Goal: Transaction & Acquisition: Purchase product/service

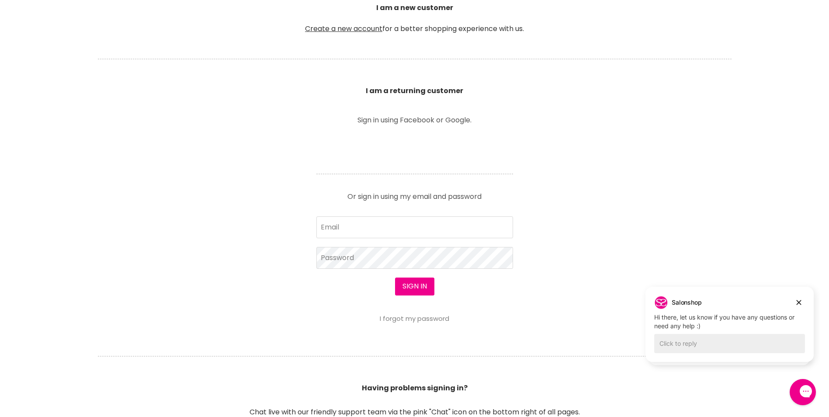
scroll to position [262, 0]
click at [352, 233] on input "Email" at bounding box center [415, 227] width 197 height 22
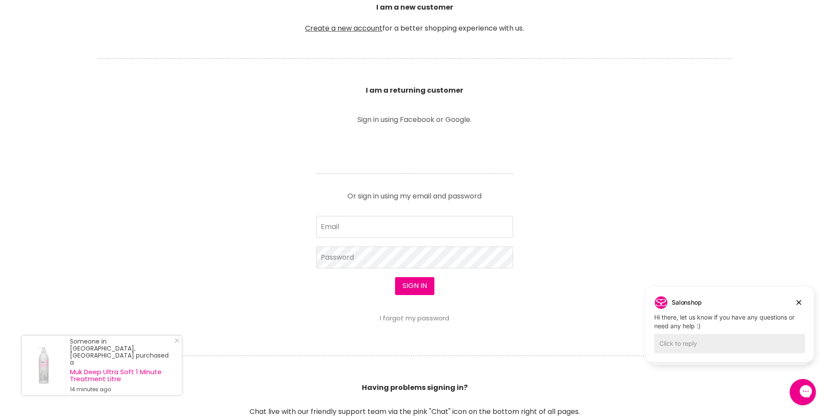
click at [349, 222] on input "Email" at bounding box center [415, 227] width 197 height 22
type input "[EMAIL_ADDRESS][DOMAIN_NAME]"
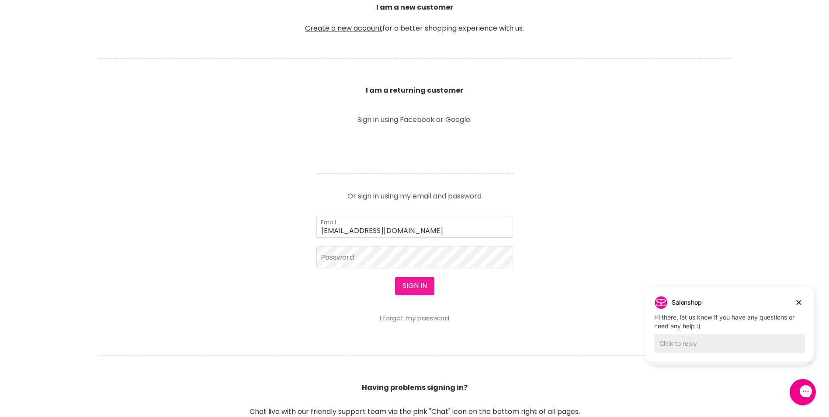
click at [422, 282] on button "Sign in" at bounding box center [414, 285] width 39 height 17
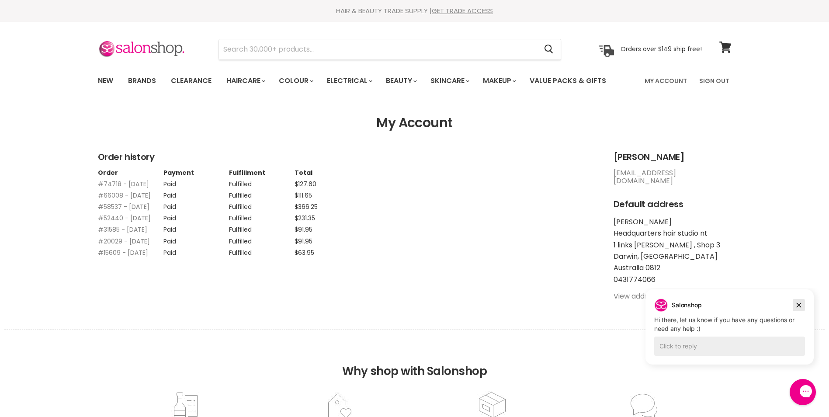
click at [799, 302] on icon "Dismiss campaign" at bounding box center [799, 305] width 9 height 10
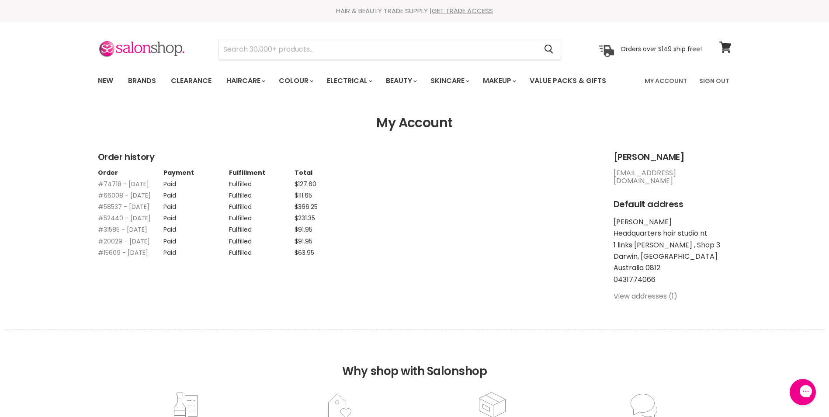
click at [556, 31] on section "Menu Cancel" at bounding box center [415, 45] width 656 height 46
click at [107, 185] on link "#74718 - [DATE]" at bounding box center [123, 184] width 51 height 9
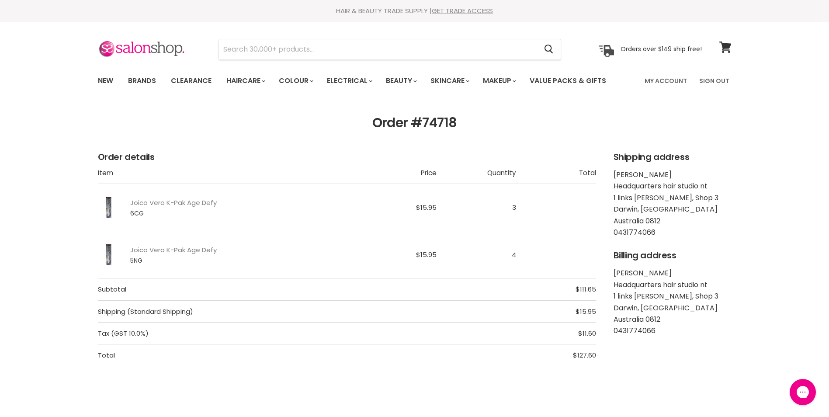
click at [138, 262] on span "5NG" at bounding box center [189, 260] width 119 height 7
click at [0, 226] on html "Skip to content HAIR & BEAUTY TRADE SUPPLY | GET TRADE ACCESS HAIR & BEAUTY TRA…" at bounding box center [414, 208] width 829 height 417
click at [264, 49] on input "Search" at bounding box center [378, 49] width 319 height 20
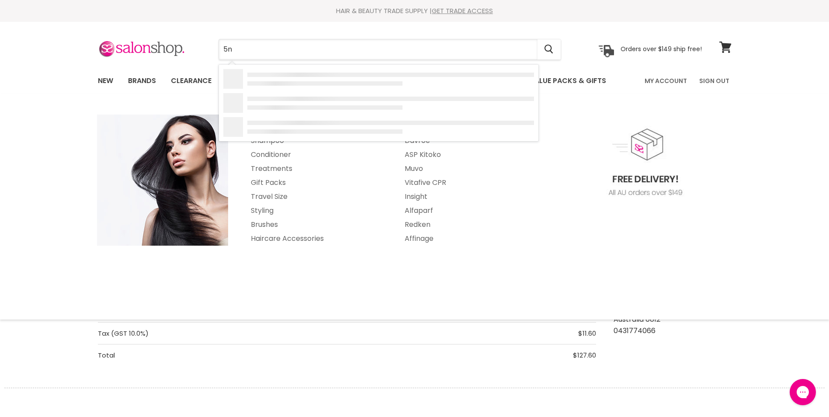
type input "5ng"
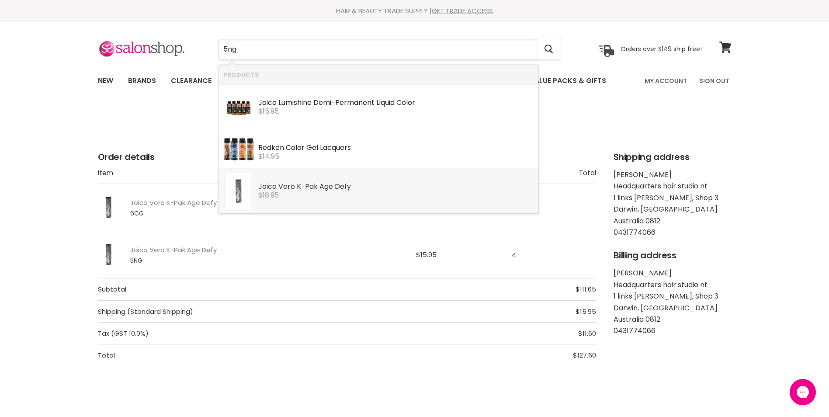
click at [291, 189] on div "Joico Vero K-Pak Age Defy" at bounding box center [396, 187] width 276 height 9
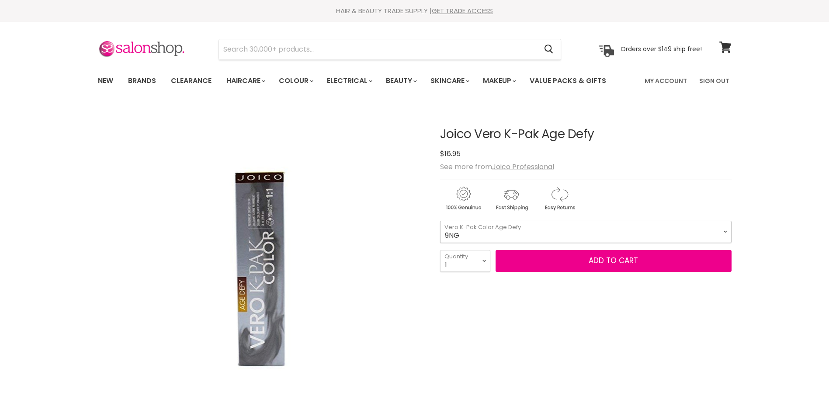
click at [512, 233] on select "9NG 8NG 7NG 6NG 5NG 4NG 8GC 7CG 6CG 6NR 5NR 5NRM 4NRV 10NN 9NN" at bounding box center [586, 232] width 292 height 22
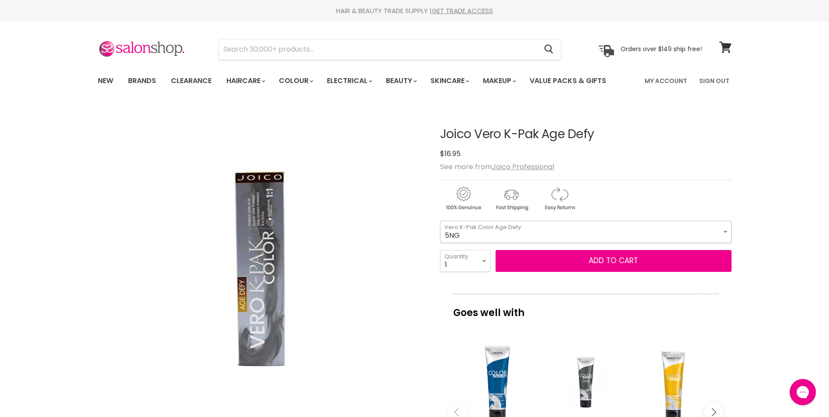
click at [440, 221] on select "9NG 8NG 7NG 6NG 5NG 4NG 8GC 7CG 6CG 6NR 5NR 5NRM 4NRV 10NN 9NN" at bounding box center [586, 232] width 292 height 22
select select "5NG"
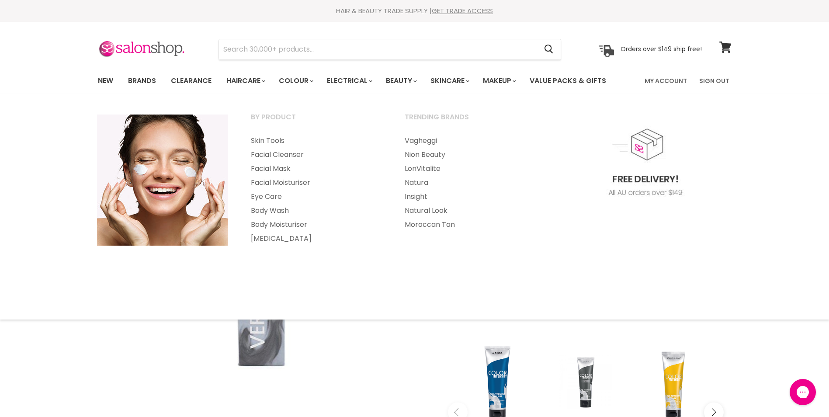
click at [561, 333] on div "imageUrl Joico Vero K-PAK Color Intensity Pewter $26.95 $23.95" at bounding box center [586, 406] width 88 height 151
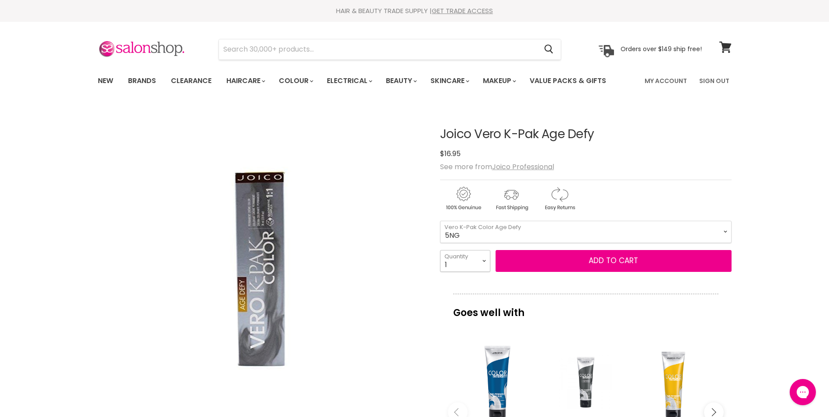
click at [481, 263] on select "1 2 3 4 5 6 7 8 9 10+" at bounding box center [465, 261] width 50 height 22
select select "3"
click at [440, 250] on select "1 2 3 4 5 6 7 8 9 10+" at bounding box center [465, 261] width 50 height 22
type input "3"
click at [420, 265] on div "Click or scroll to zoom Tap or pinch to zoom" at bounding box center [261, 269] width 327 height 327
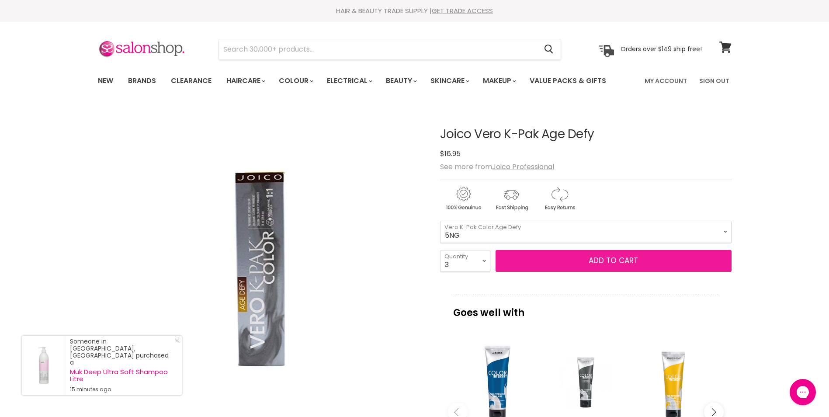
click at [600, 259] on button "Add to cart" at bounding box center [614, 261] width 236 height 22
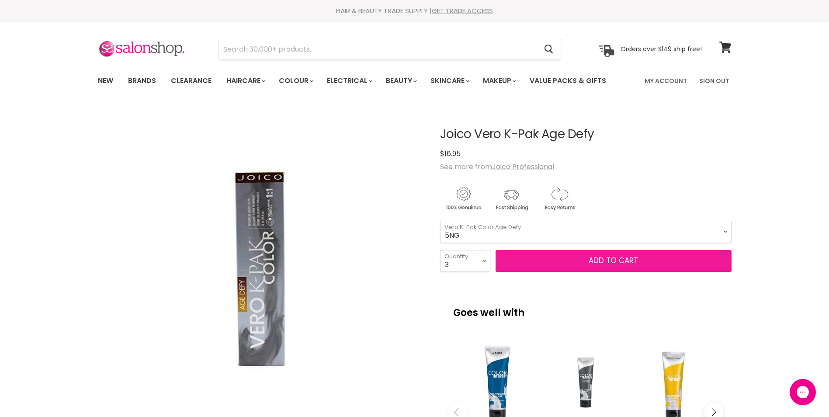
click at [629, 261] on button "Add to cart" at bounding box center [614, 261] width 236 height 22
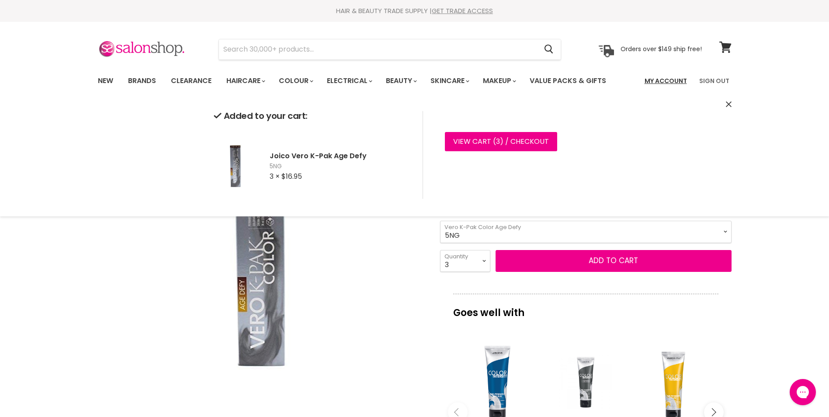
click at [676, 82] on link "My Account" at bounding box center [666, 81] width 53 height 18
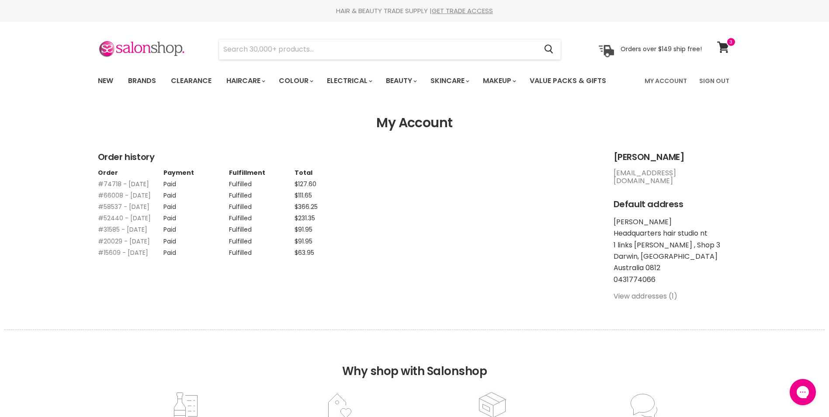
click at [110, 183] on link "#74718 - 04 Jan, 2025" at bounding box center [123, 184] width 51 height 9
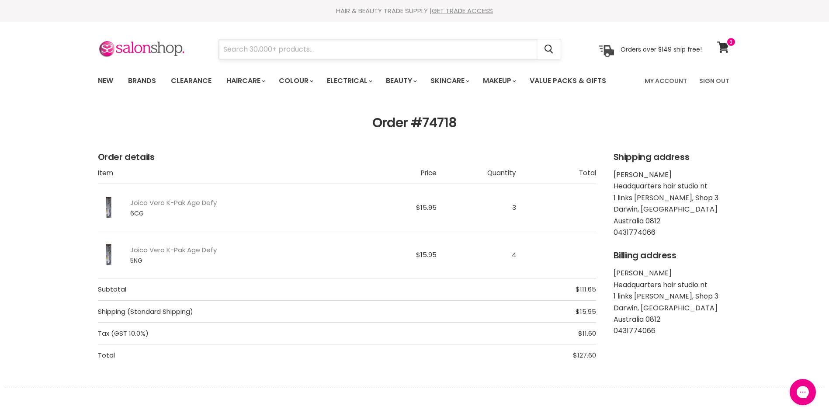
click at [456, 42] on input "Search" at bounding box center [378, 49] width 319 height 20
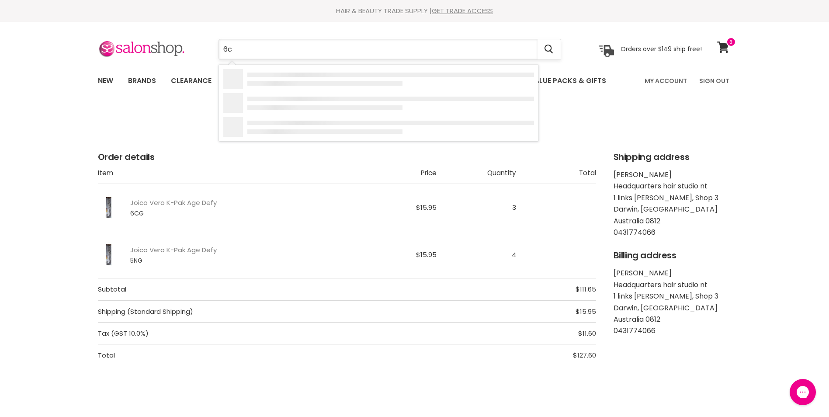
type input "6cg"
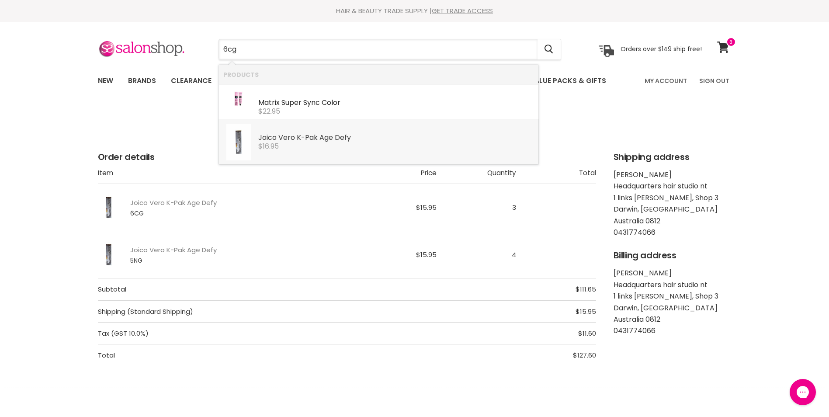
click at [314, 138] on div "Joico Vero K-Pak Age Defy" at bounding box center [396, 138] width 276 height 9
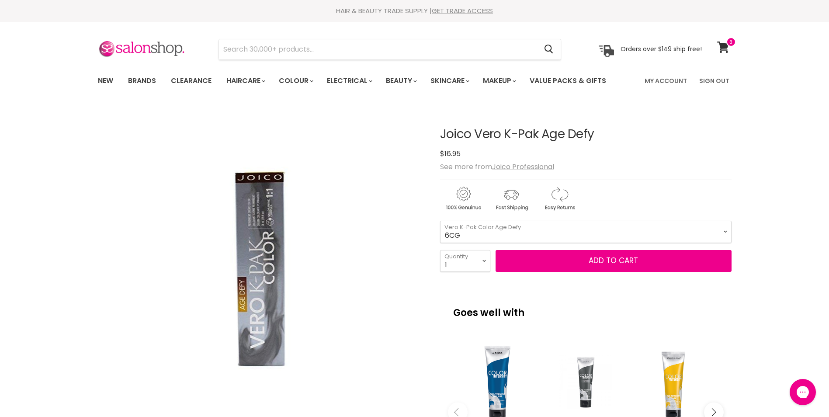
click at [440, 221] on select "9NG 8NG 7NG 6NG 5NG 4NG 8GC 7CG 6CG 6NR 5NR 5NRM 4NRV 10NN 9NN" at bounding box center [586, 232] width 292 height 22
select select "6CG"
click at [544, 260] on button "Add to cart" at bounding box center [614, 261] width 236 height 22
click at [605, 260] on button "Add to cart" at bounding box center [614, 261] width 236 height 22
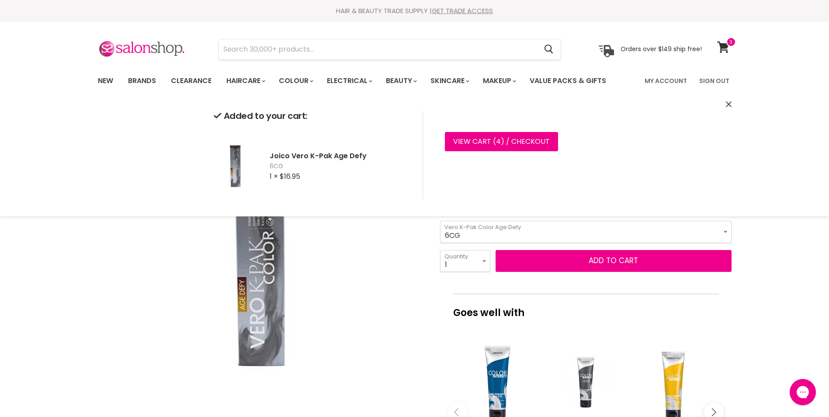
click at [368, 269] on div "Click or scroll to zoom Tap or pinch to zoom" at bounding box center [261, 269] width 327 height 327
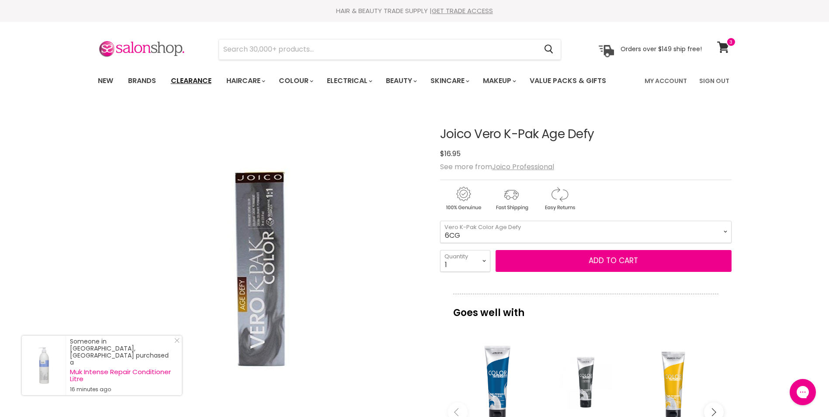
click at [206, 82] on link "Clearance" at bounding box center [191, 81] width 54 height 18
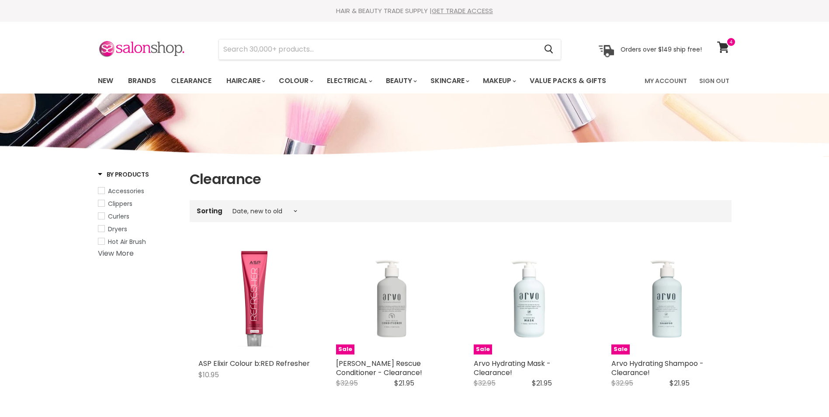
select select "created-descending"
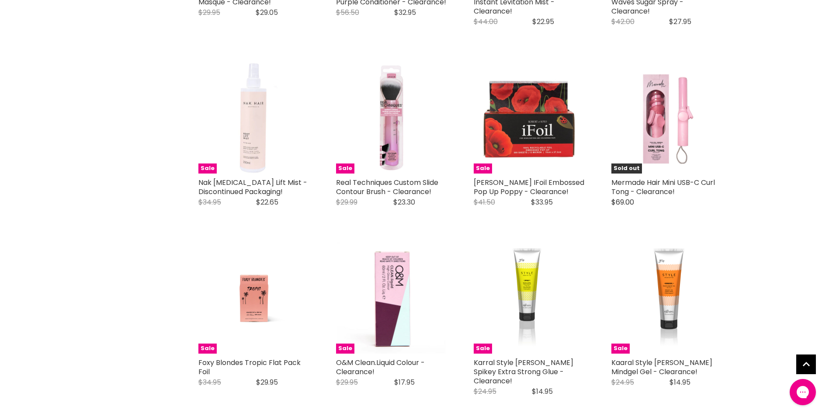
scroll to position [2011, 0]
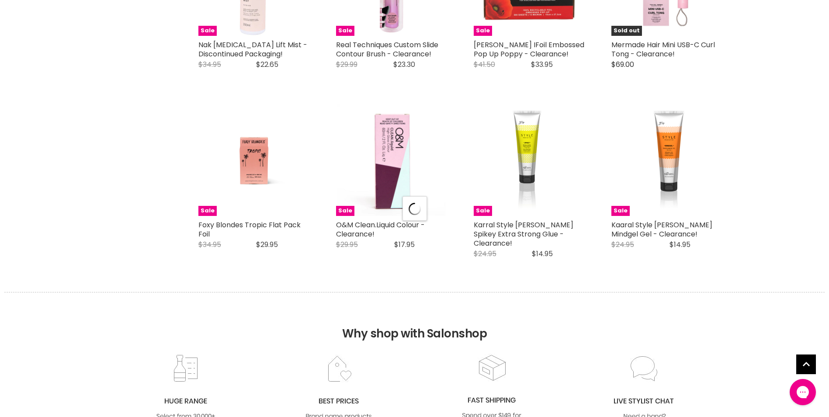
scroll to position [2143, 0]
select select "created-descending"
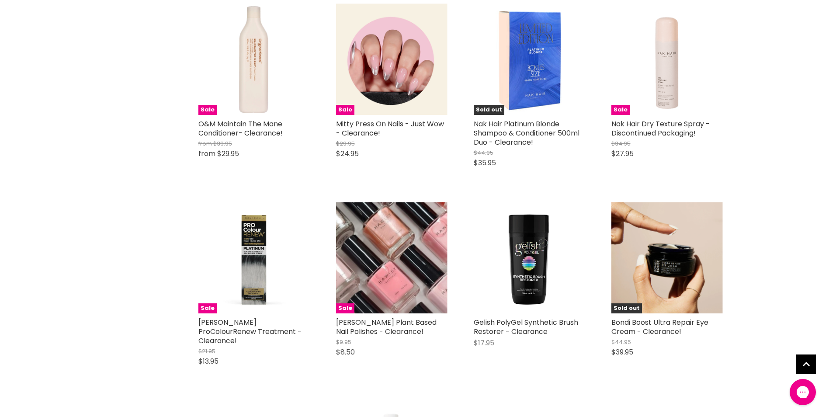
scroll to position [3629, 0]
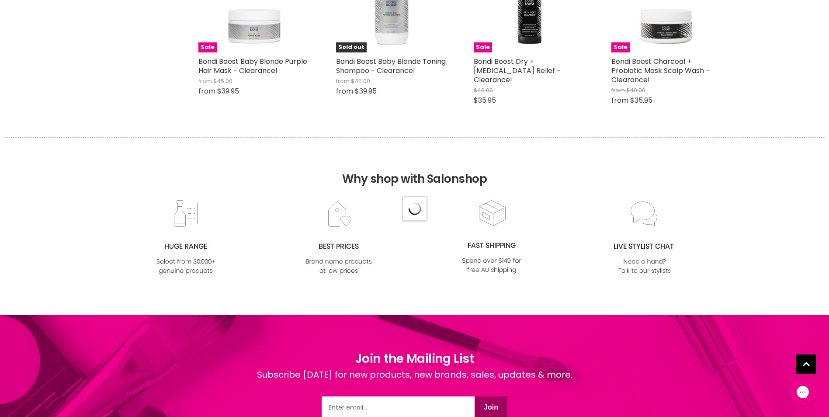
select select "created-descending"
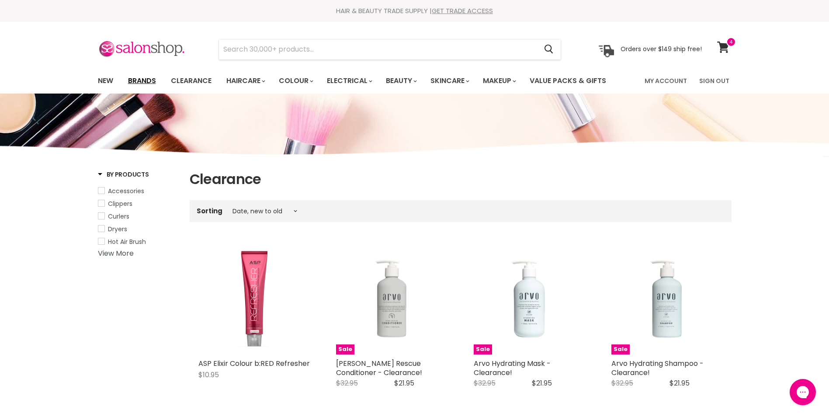
click at [139, 77] on link "Brands" at bounding box center [142, 81] width 41 height 18
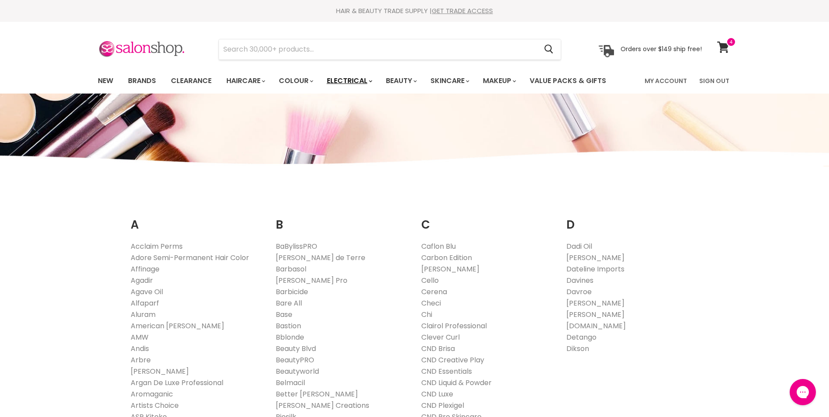
click at [357, 78] on link "Electrical" at bounding box center [349, 81] width 57 height 18
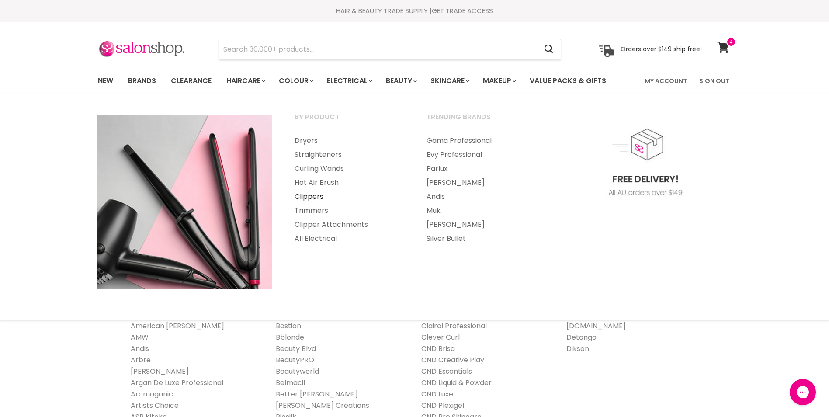
click at [307, 195] on link "Clippers" at bounding box center [349, 197] width 130 height 14
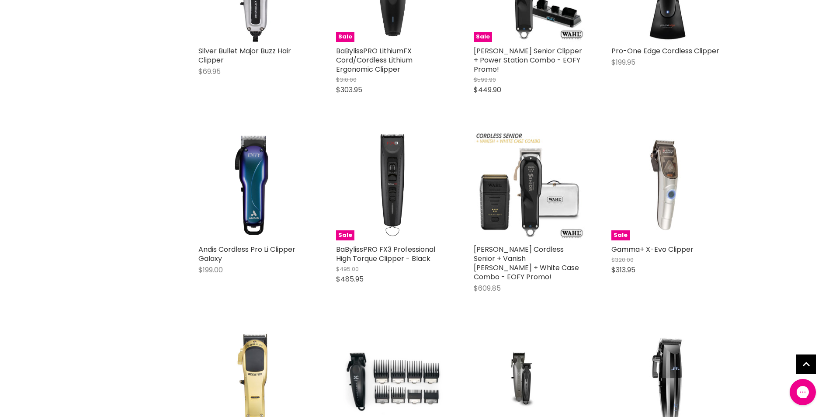
scroll to position [2055, 0]
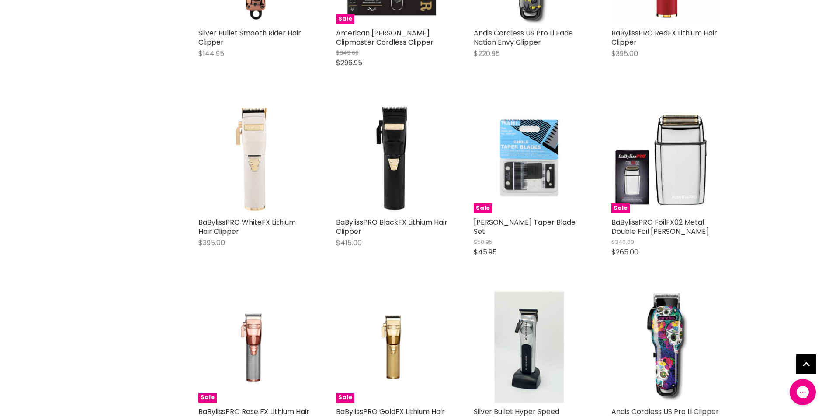
scroll to position [4066, 0]
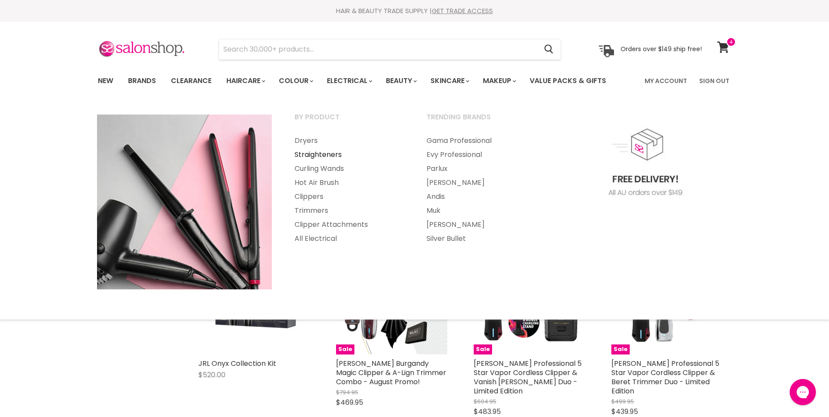
click at [315, 156] on link "Straighteners" at bounding box center [349, 155] width 130 height 14
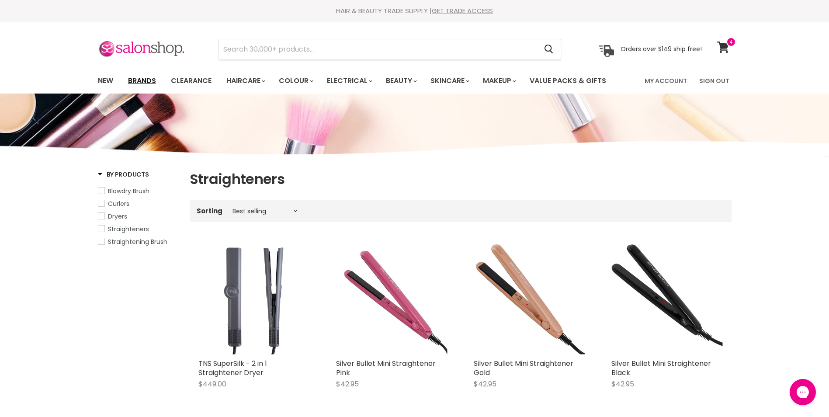
click at [148, 82] on link "Brands" at bounding box center [142, 81] width 41 height 18
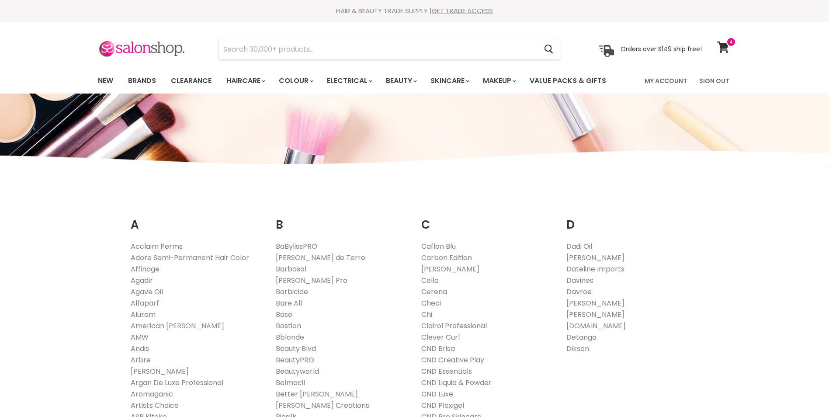
click at [112, 81] on link "New" at bounding box center [105, 81] width 28 height 18
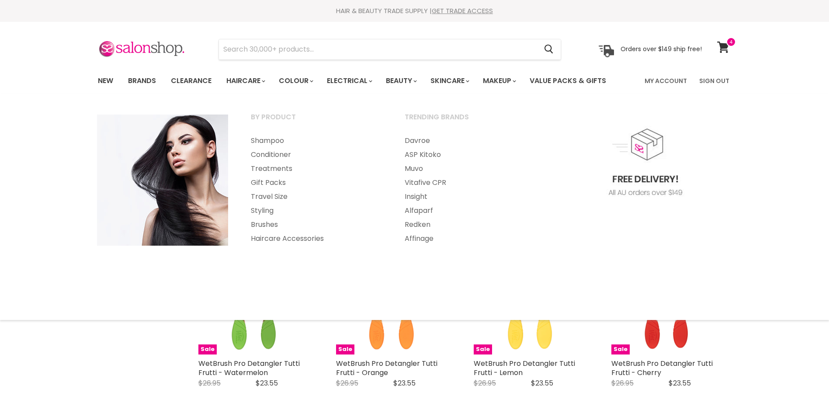
select select "created-descending"
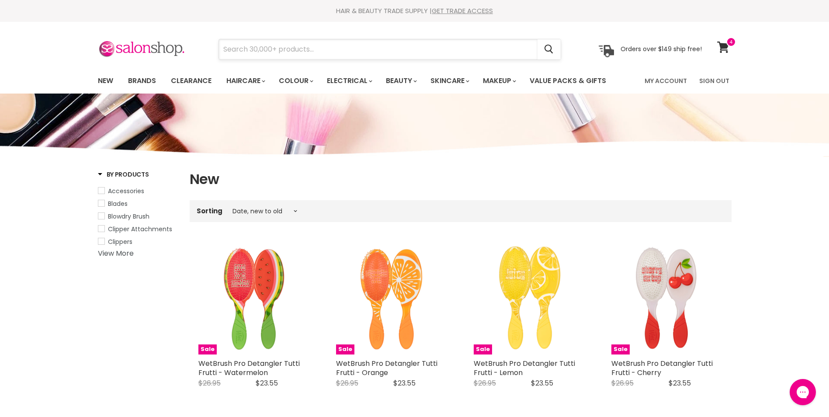
click at [256, 47] on input "Search" at bounding box center [378, 49] width 319 height 20
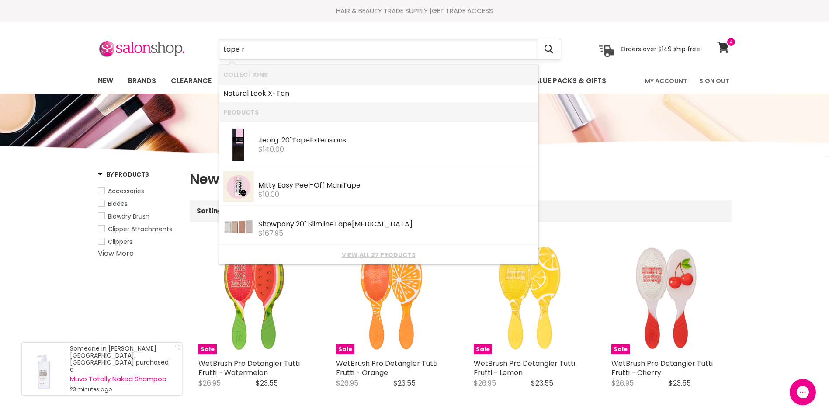
type input "tape re"
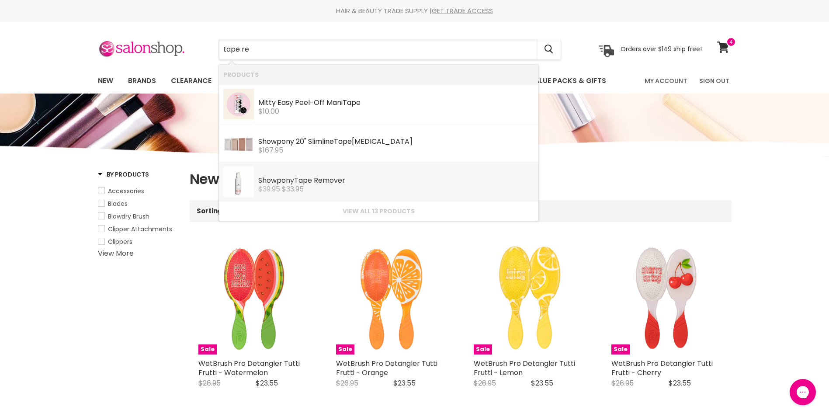
click at [282, 186] on div "$39.95 $33.95" at bounding box center [396, 189] width 276 height 8
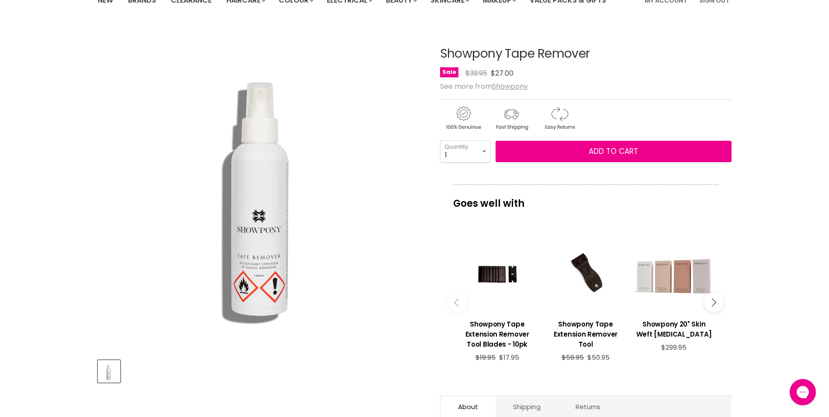
scroll to position [87, 0]
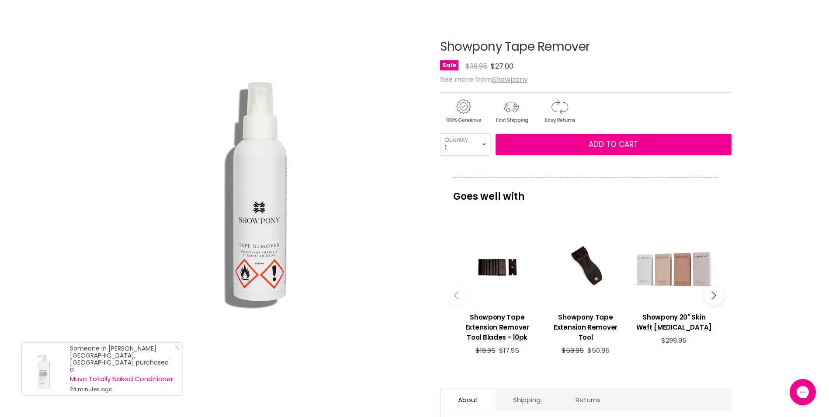
click at [721, 300] on button "Main content" at bounding box center [714, 296] width 20 height 20
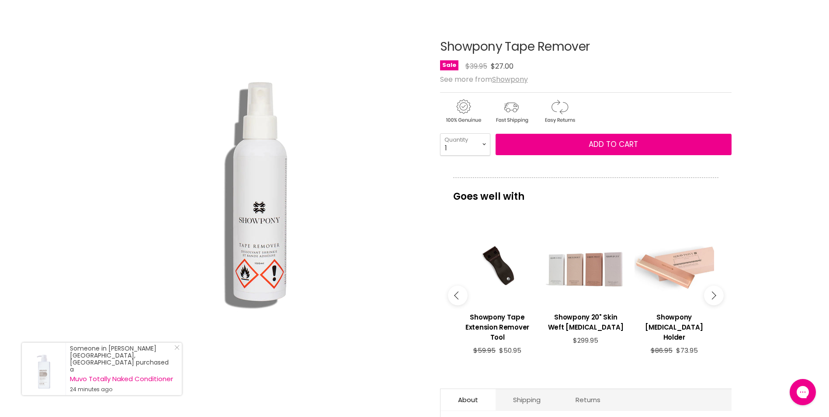
click at [715, 293] on button "Main content" at bounding box center [714, 296] width 20 height 20
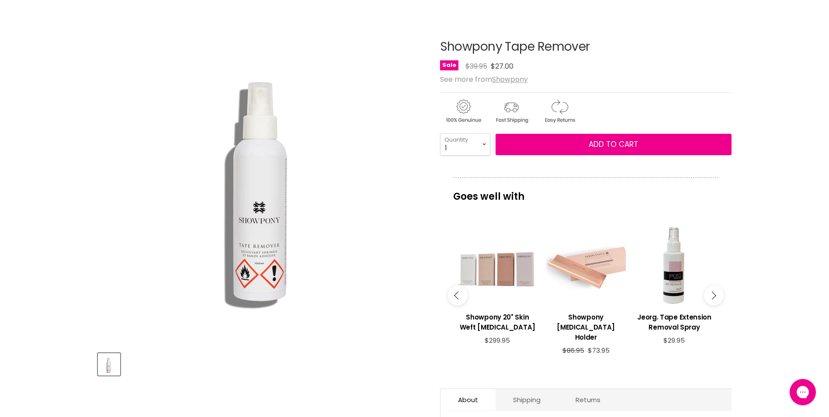
click at [715, 293] on button "Main content" at bounding box center [714, 296] width 20 height 20
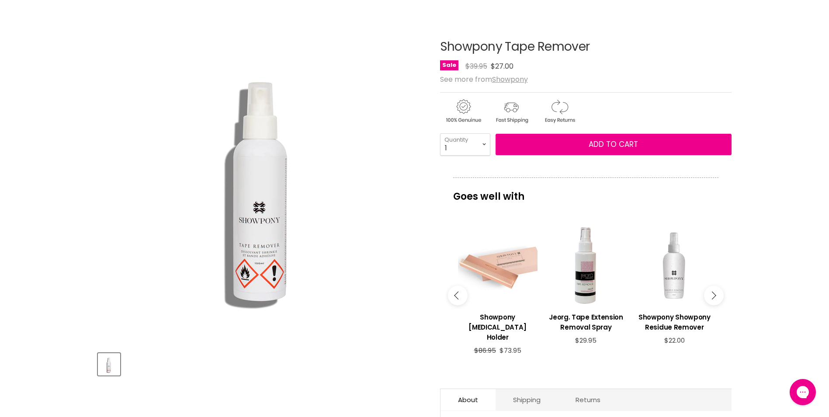
click at [715, 293] on button "Main content" at bounding box center [714, 296] width 20 height 20
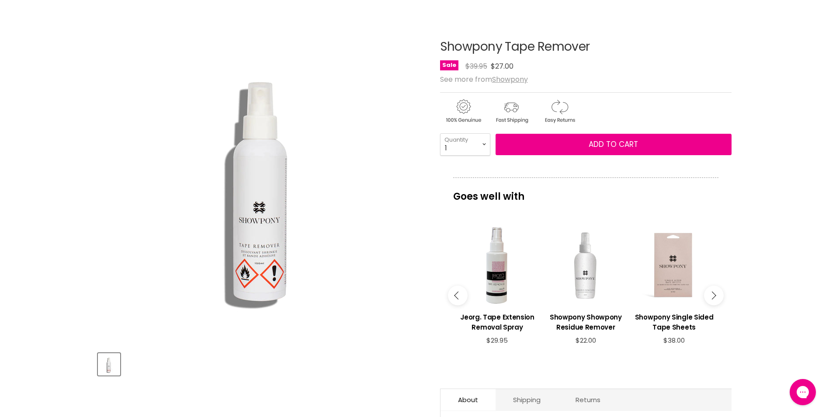
click at [715, 293] on button "Main content" at bounding box center [714, 296] width 20 height 20
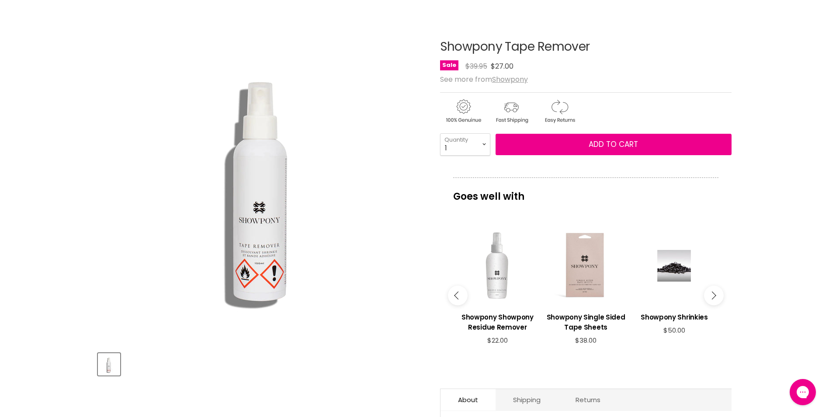
click at [715, 293] on button "Main content" at bounding box center [714, 296] width 20 height 20
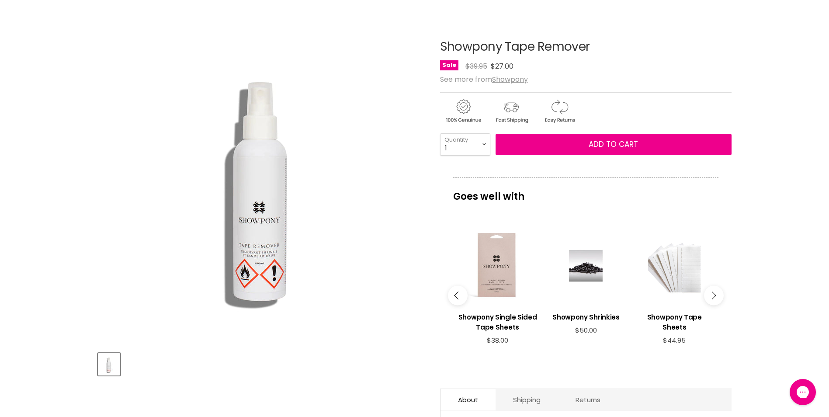
click at [715, 293] on button "Main content" at bounding box center [714, 296] width 20 height 20
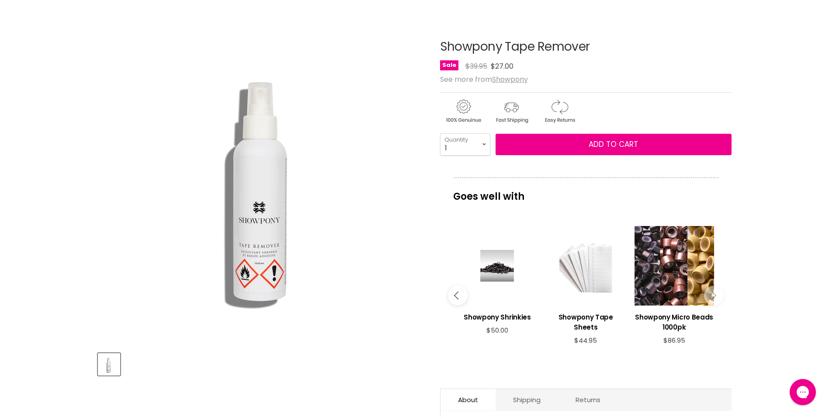
click at [715, 293] on button "Main content" at bounding box center [714, 296] width 20 height 20
click at [455, 288] on button "Main content" at bounding box center [458, 296] width 20 height 20
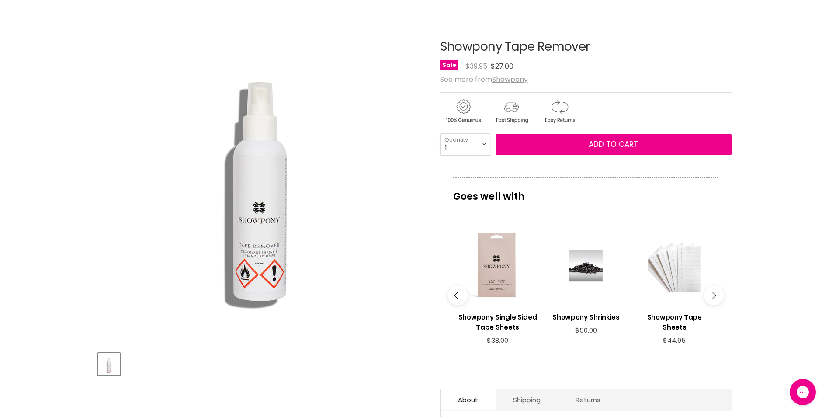
click at [455, 288] on button "Main content" at bounding box center [458, 296] width 20 height 20
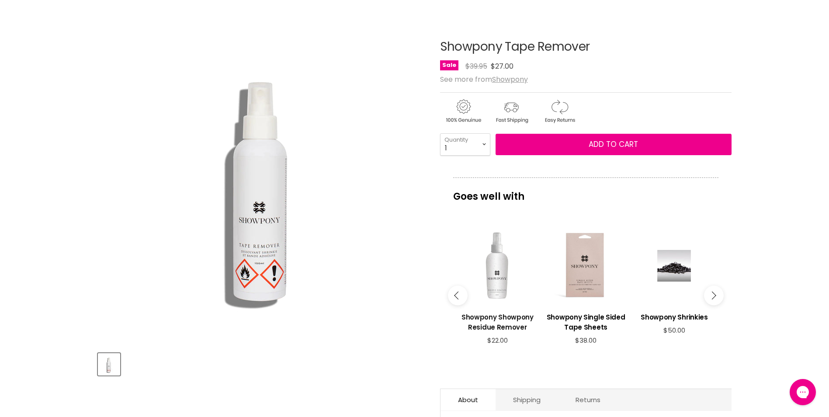
click at [490, 315] on h3 "Showpony Showpony Residue Remover" at bounding box center [498, 322] width 80 height 20
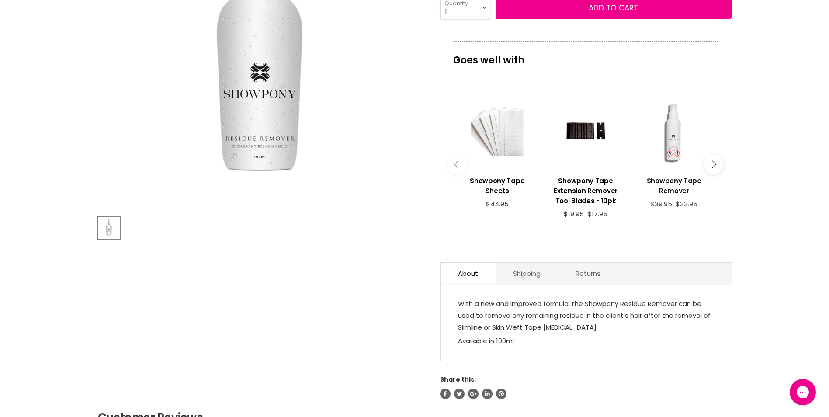
scroll to position [219, 0]
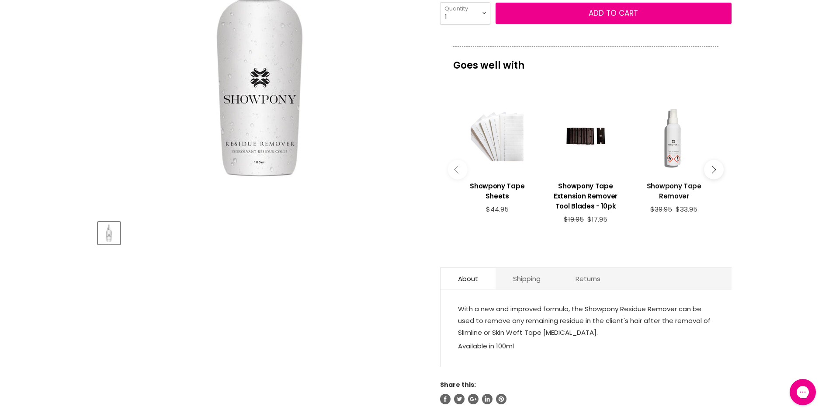
click at [661, 188] on h3 "Showpony Tape Remover" at bounding box center [674, 191] width 80 height 20
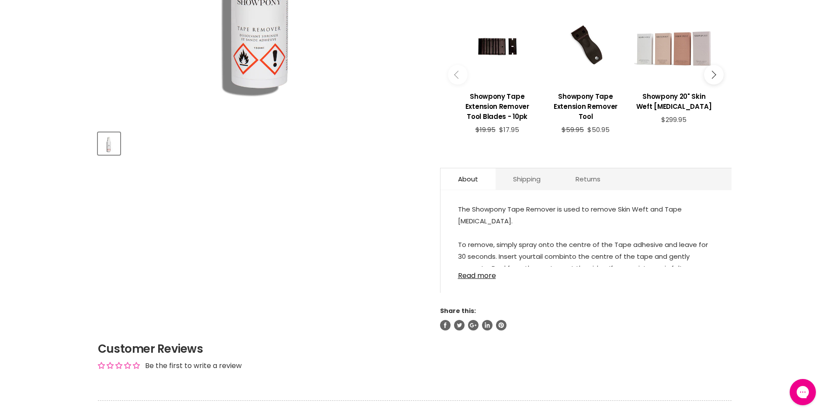
scroll to position [350, 0]
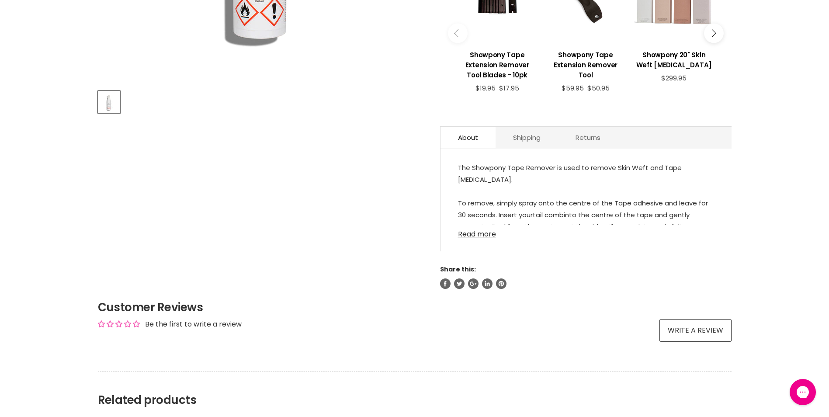
click at [470, 230] on link "Read more" at bounding box center [586, 231] width 256 height 13
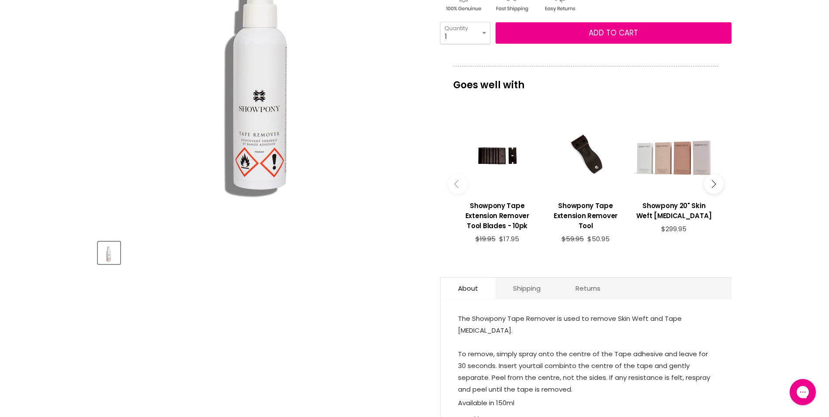
scroll to position [175, 0]
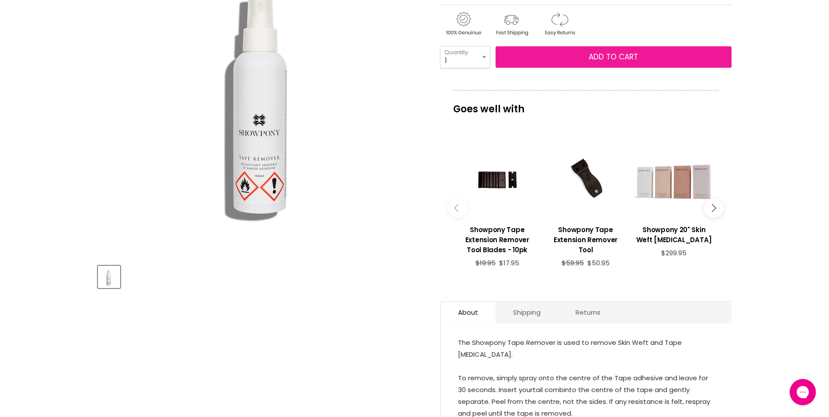
click at [625, 59] on span "Add to cart" at bounding box center [613, 57] width 49 height 10
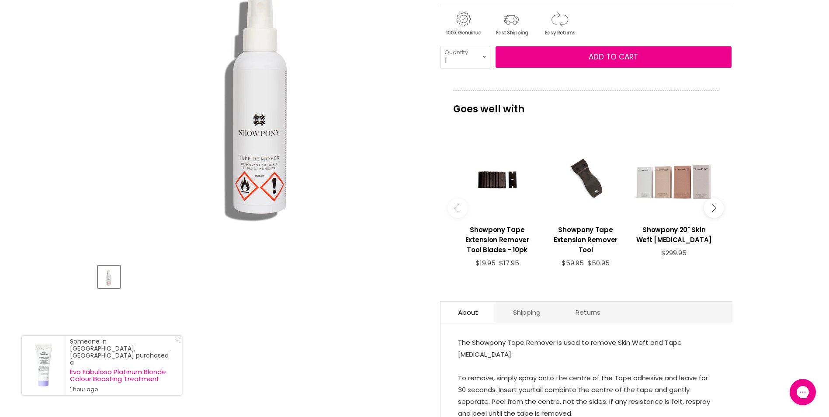
click at [585, 181] on div "Main content" at bounding box center [586, 179] width 80 height 80
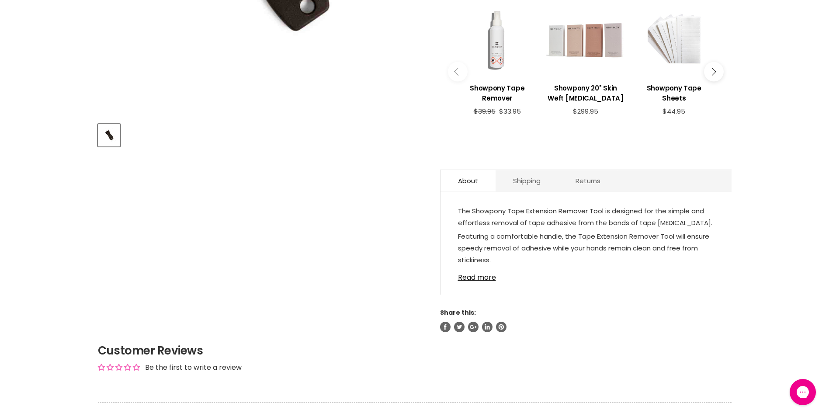
scroll to position [350, 0]
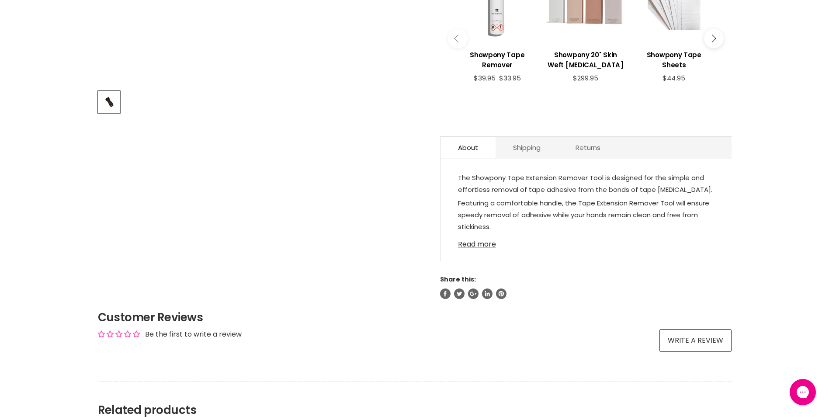
click at [470, 235] on link "Read more" at bounding box center [586, 241] width 256 height 13
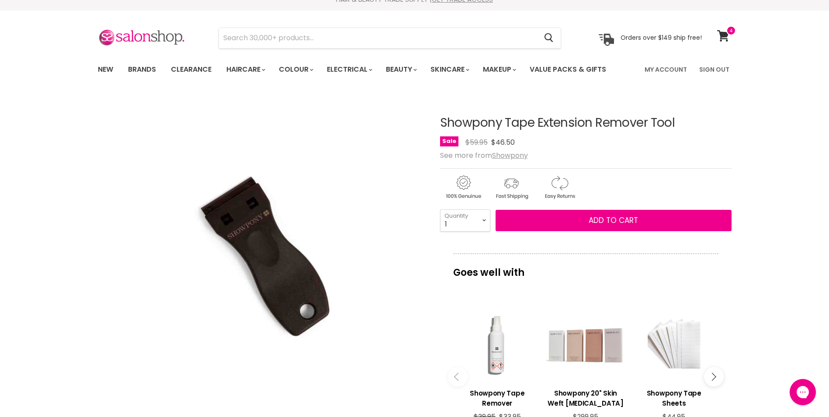
scroll to position [0, 0]
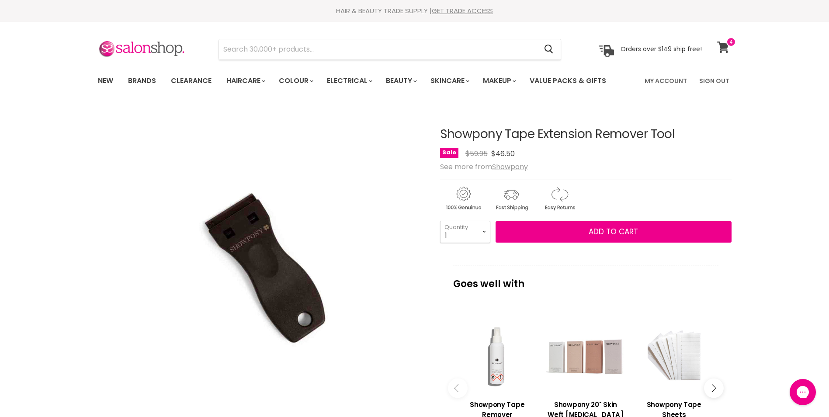
click at [725, 45] on icon at bounding box center [724, 47] width 12 height 11
